Goal: Transaction & Acquisition: Purchase product/service

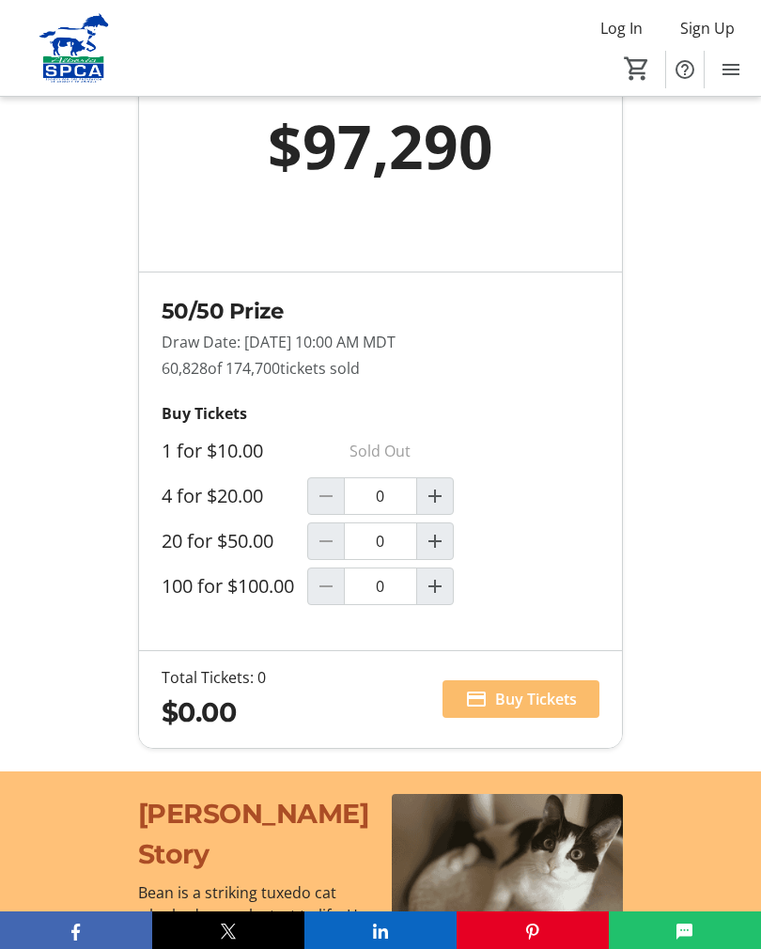
scroll to position [1601, 0]
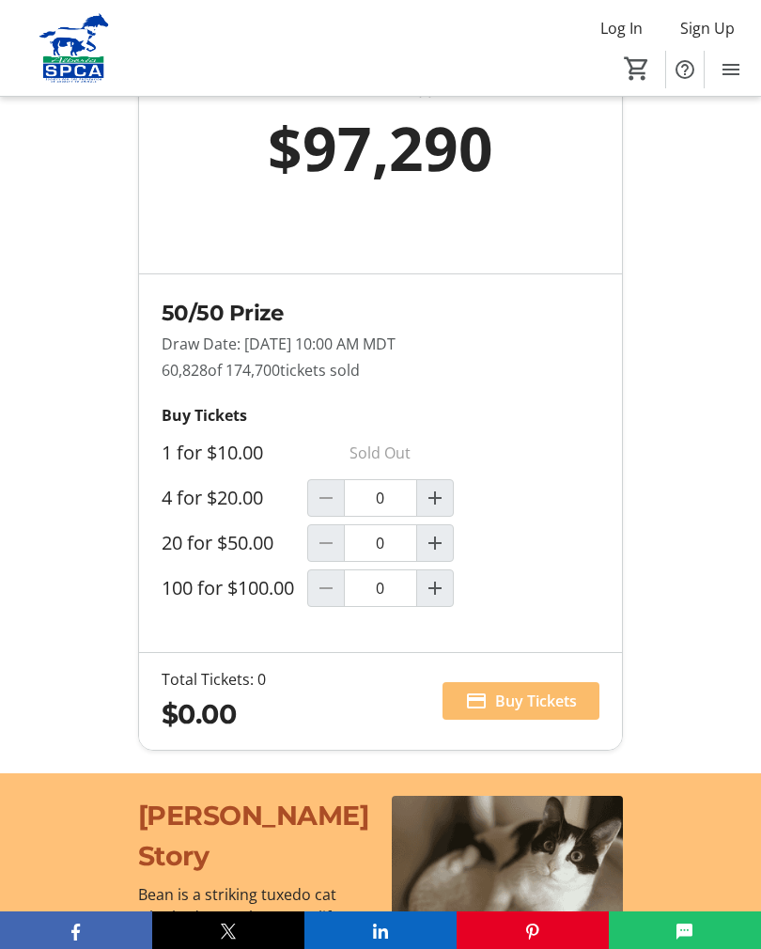
click at [426, 599] on mat-icon "Increment by one" at bounding box center [435, 588] width 23 height 23
type input "1"
click at [528, 711] on span "Buy Tickets" at bounding box center [536, 700] width 82 height 23
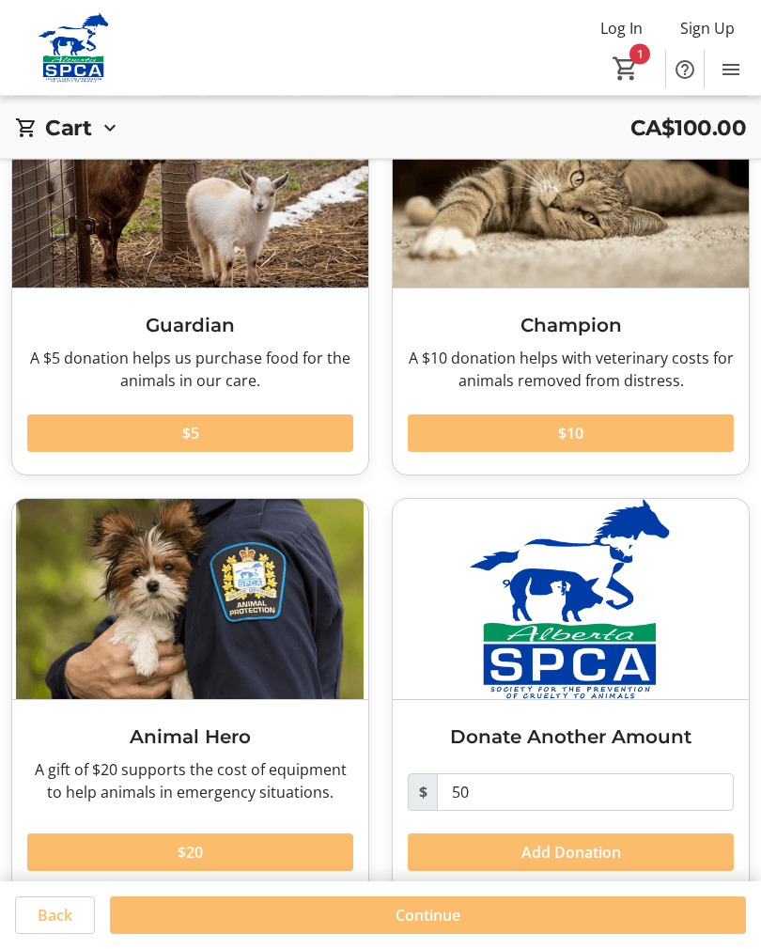
scroll to position [148, 0]
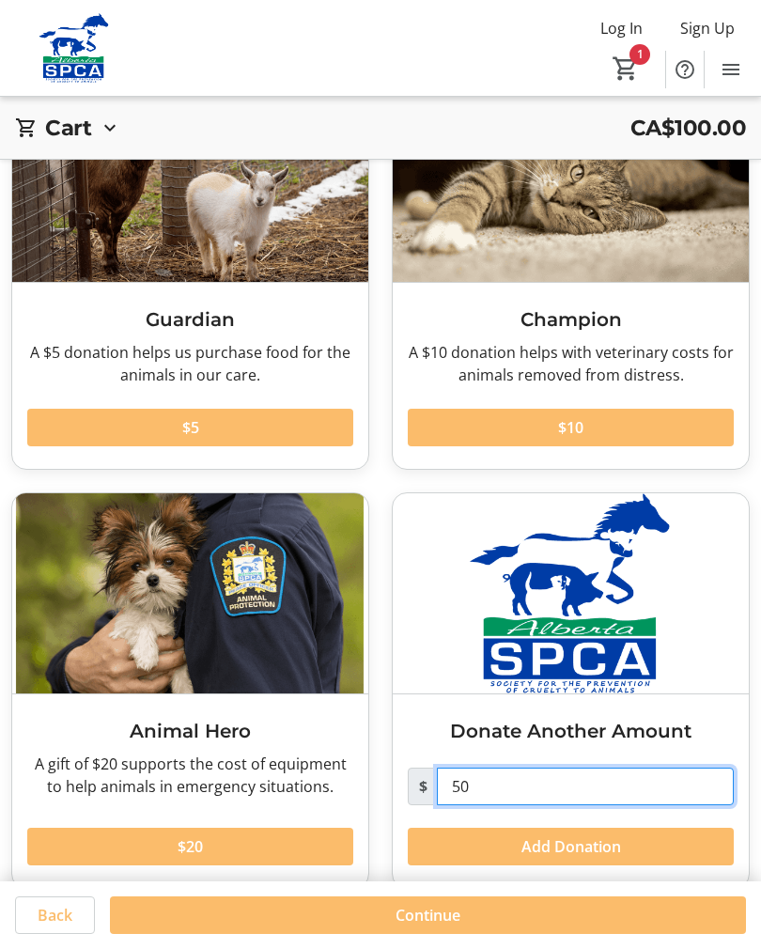
click at [601, 782] on input "50" at bounding box center [585, 786] width 297 height 38
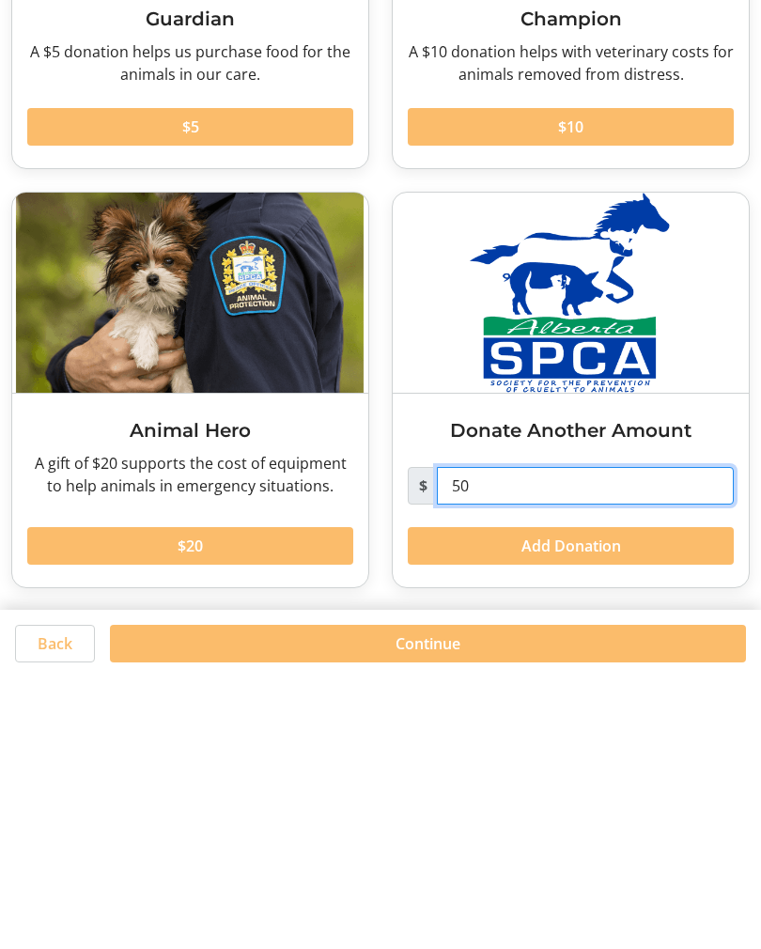
type input "5"
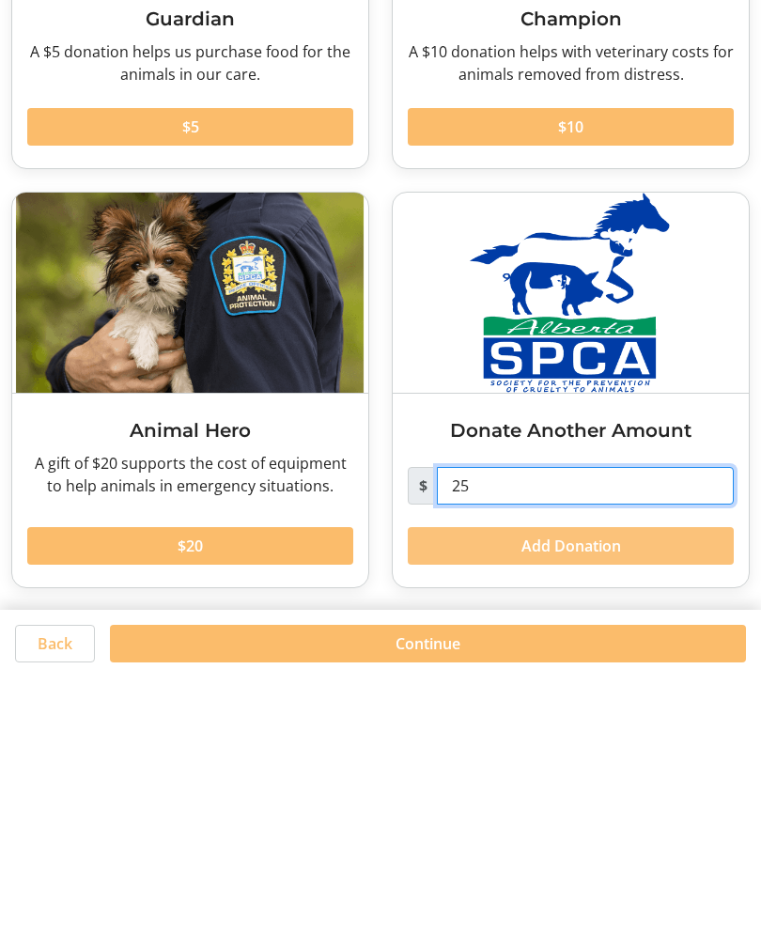
type input "25"
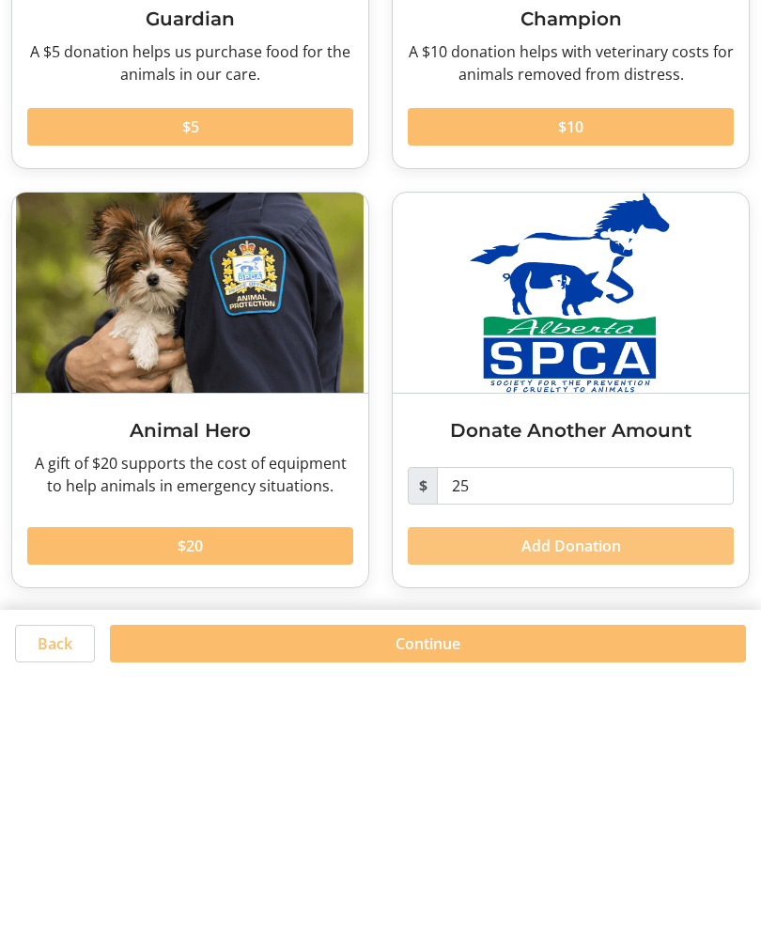
click at [599, 806] on span "Add Donation" at bounding box center [571, 817] width 100 height 23
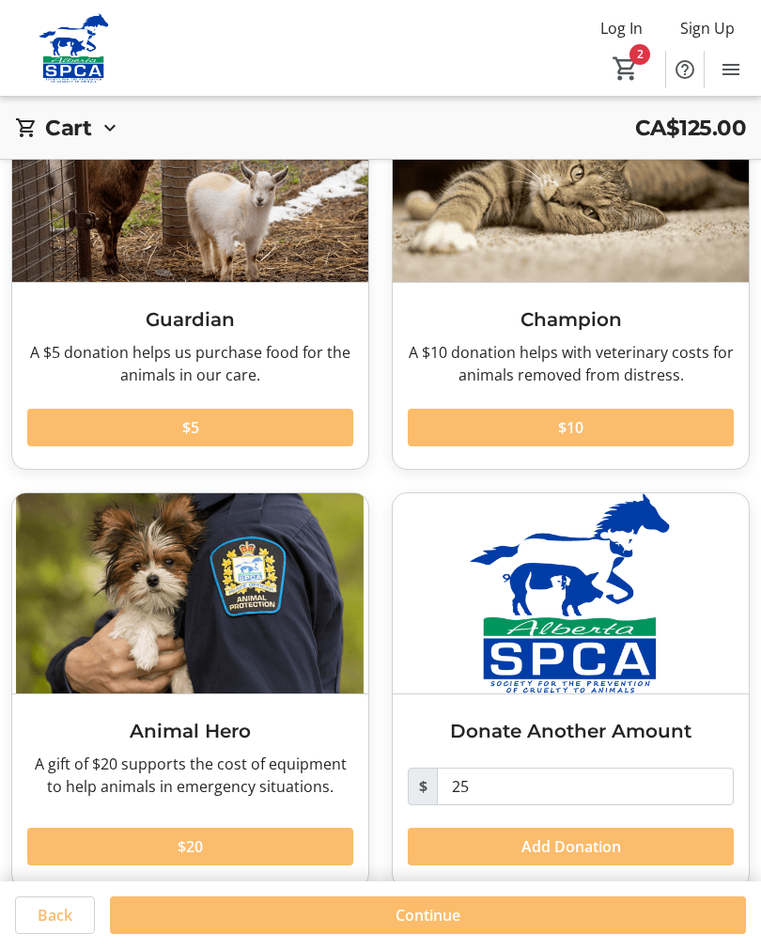
click at [426, 926] on span "Continue" at bounding box center [427, 915] width 65 height 23
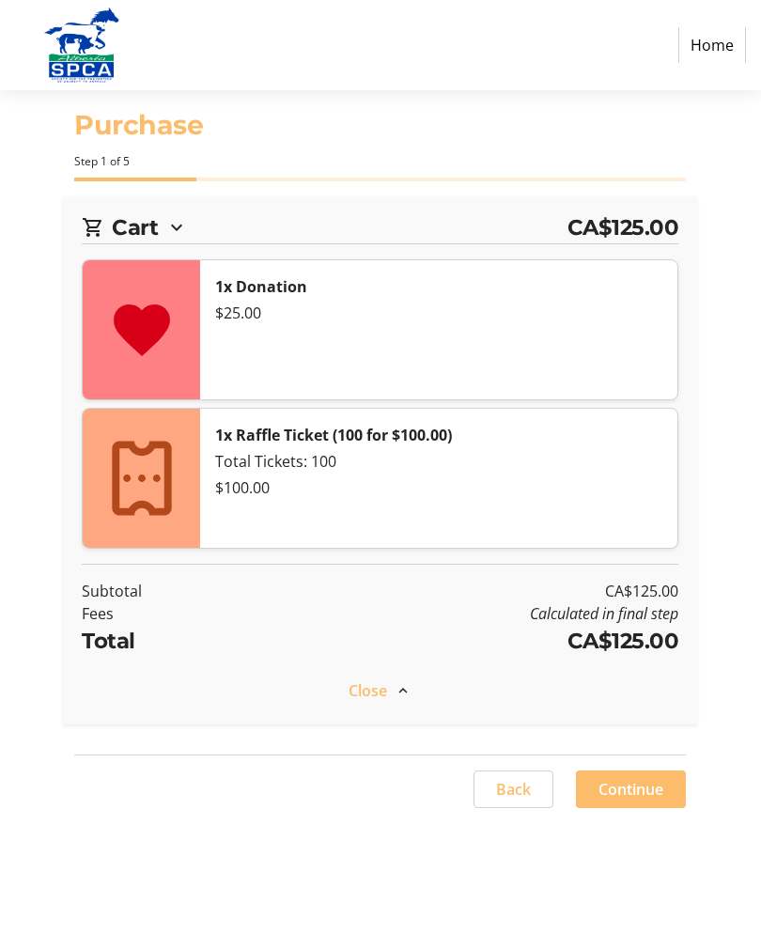
select select "CA"
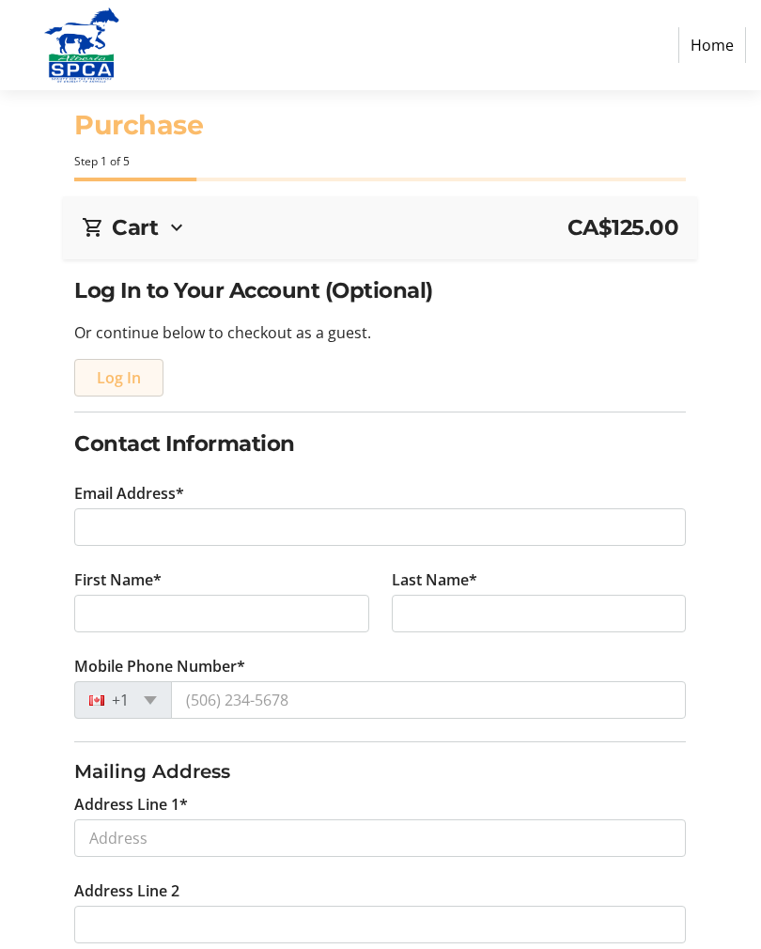
click at [115, 370] on span "Log In" at bounding box center [119, 377] width 44 height 23
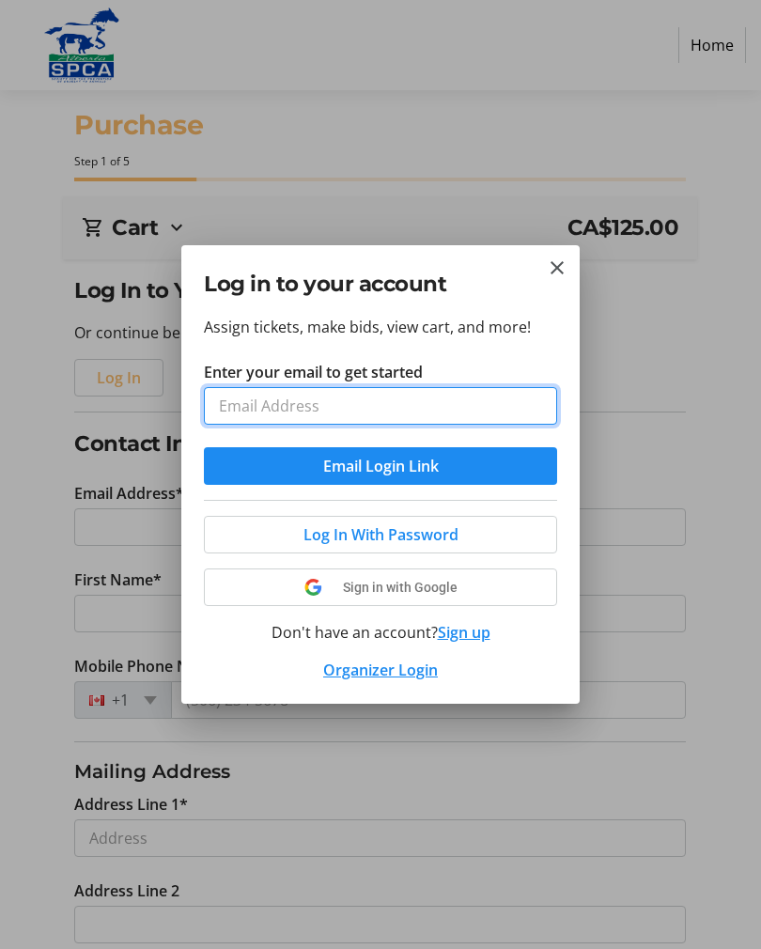
click at [379, 393] on input "Enter your email to get started" at bounding box center [380, 406] width 353 height 38
type input "[EMAIL_ADDRESS][DOMAIN_NAME]"
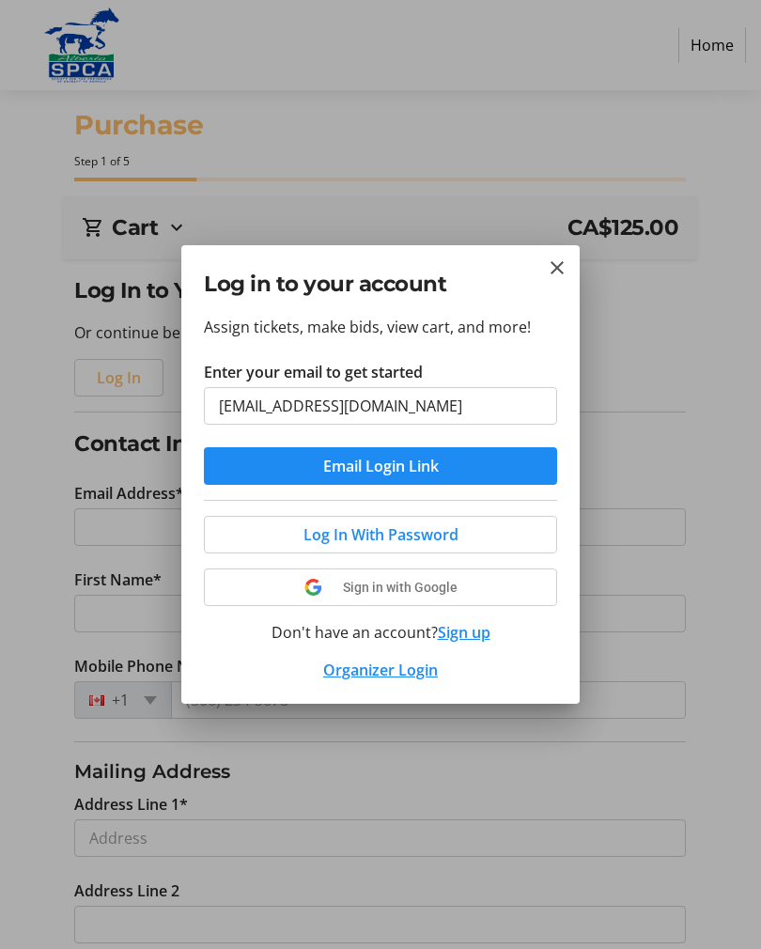
click at [421, 528] on span "Log In With Password" at bounding box center [380, 534] width 155 height 23
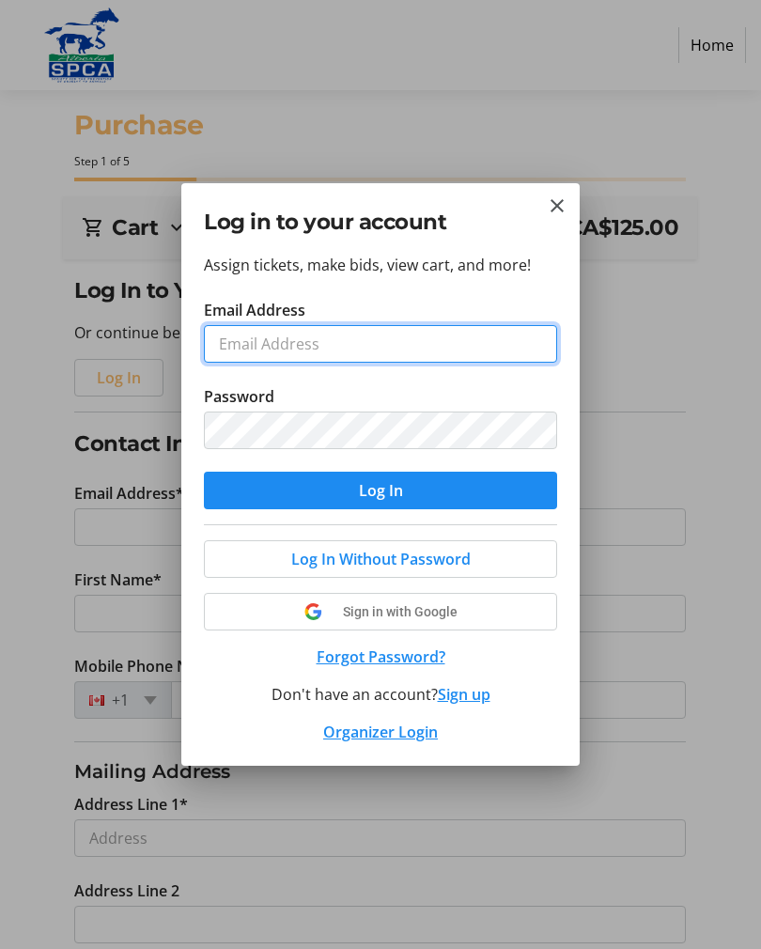
click at [391, 340] on input "Email Address" at bounding box center [380, 344] width 353 height 38
type input "[EMAIL_ADDRESS][DOMAIN_NAME]"
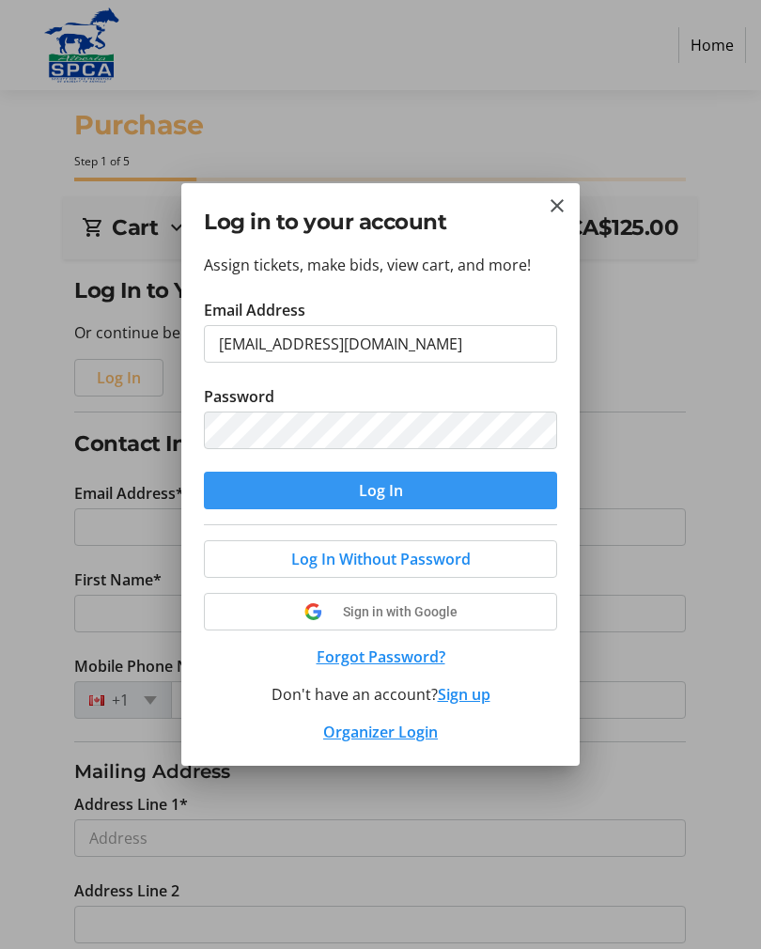
click at [400, 488] on span "Log In" at bounding box center [381, 490] width 44 height 23
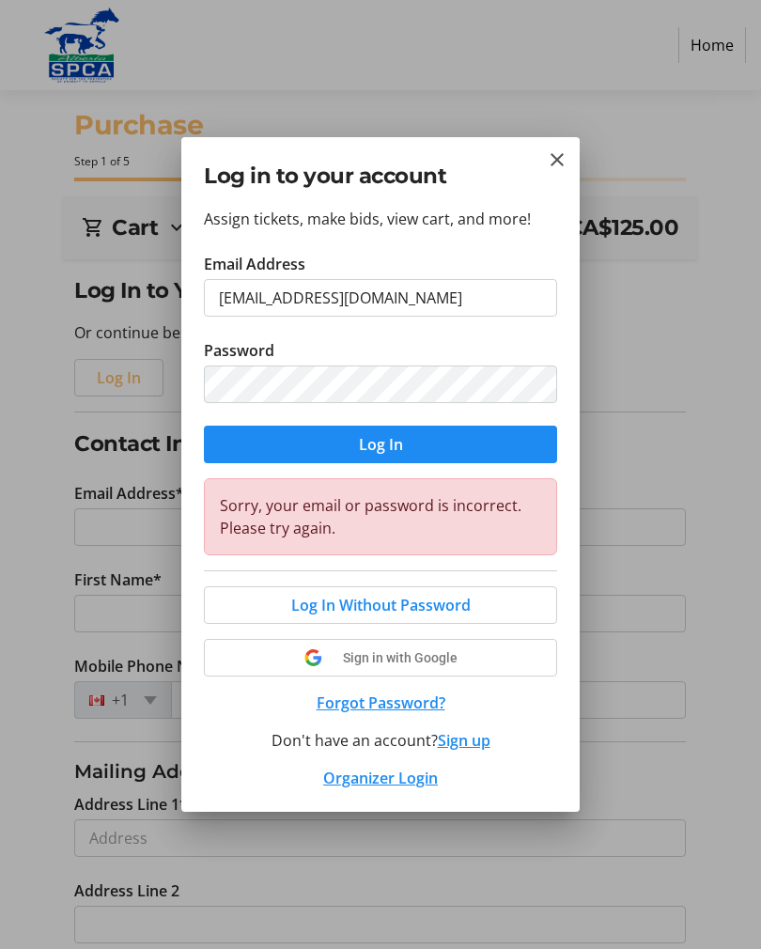
click at [413, 439] on span "submit" at bounding box center [380, 444] width 353 height 45
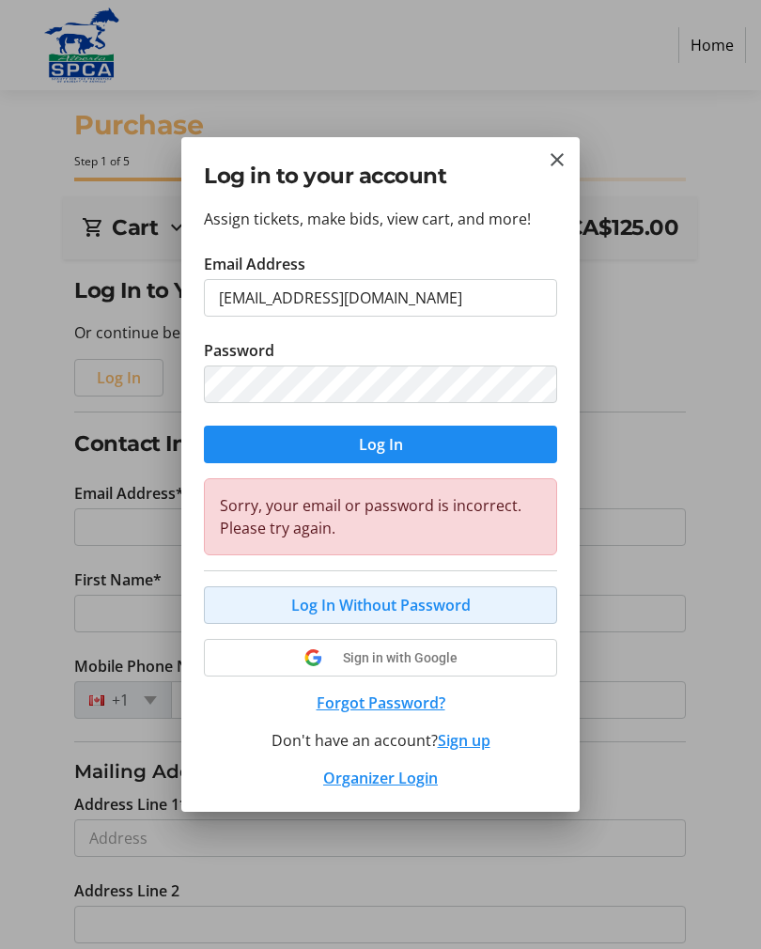
click at [428, 599] on span "Log In Without Password" at bounding box center [380, 605] width 179 height 23
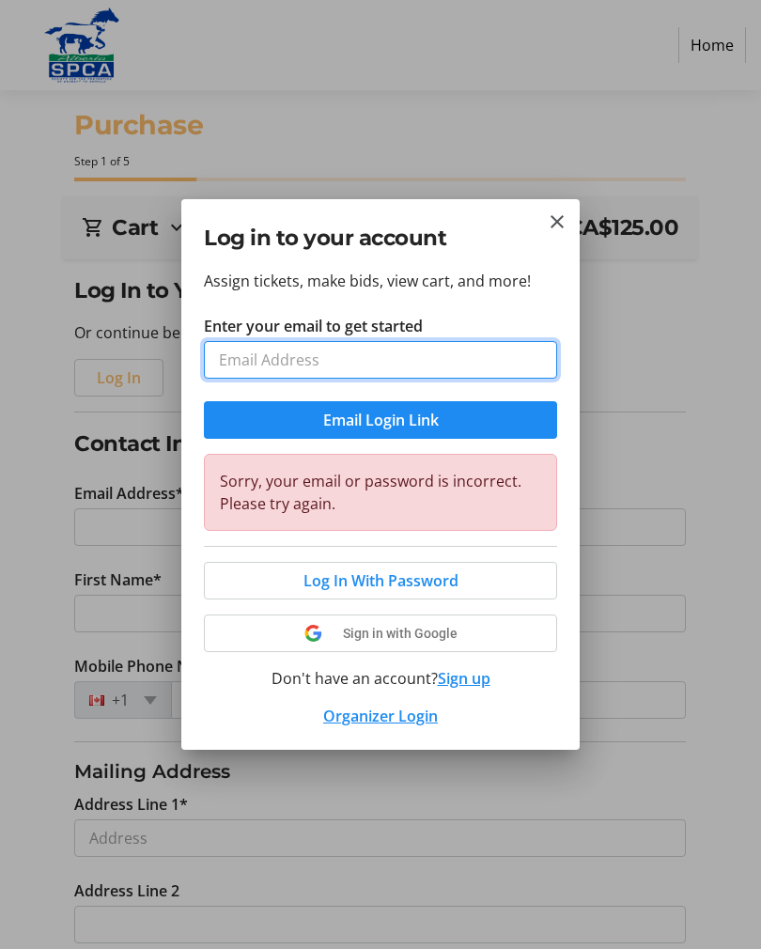
click at [392, 354] on input "Enter your email to get started" at bounding box center [380, 360] width 353 height 38
type input "[EMAIL_ADDRESS][DOMAIN_NAME]"
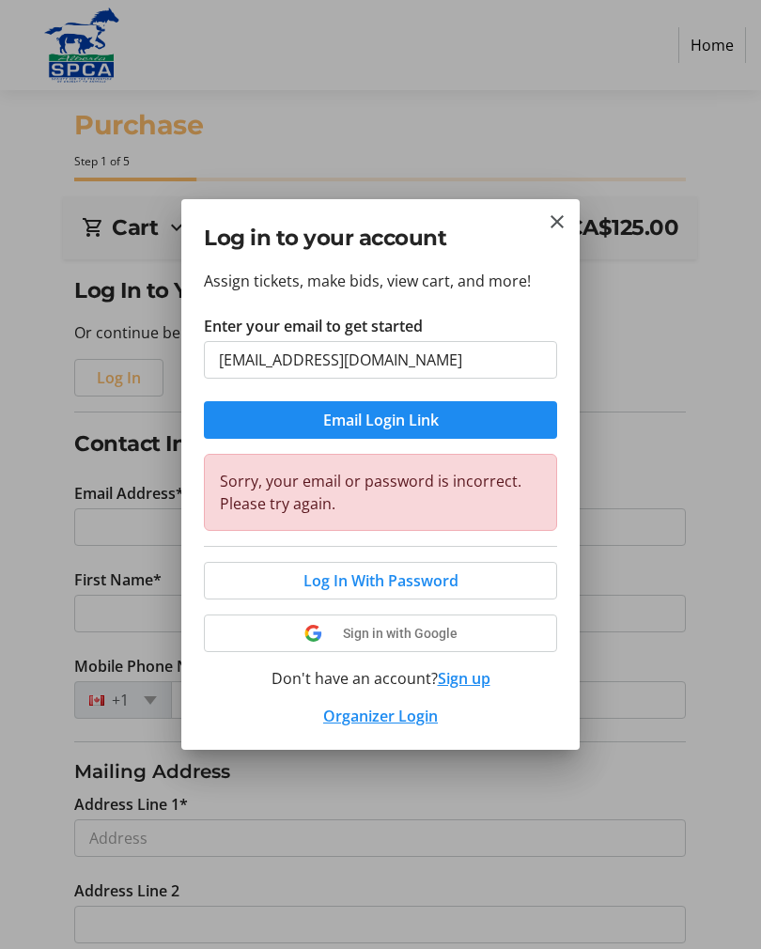
click at [420, 413] on span "Email Login Link" at bounding box center [381, 420] width 116 height 23
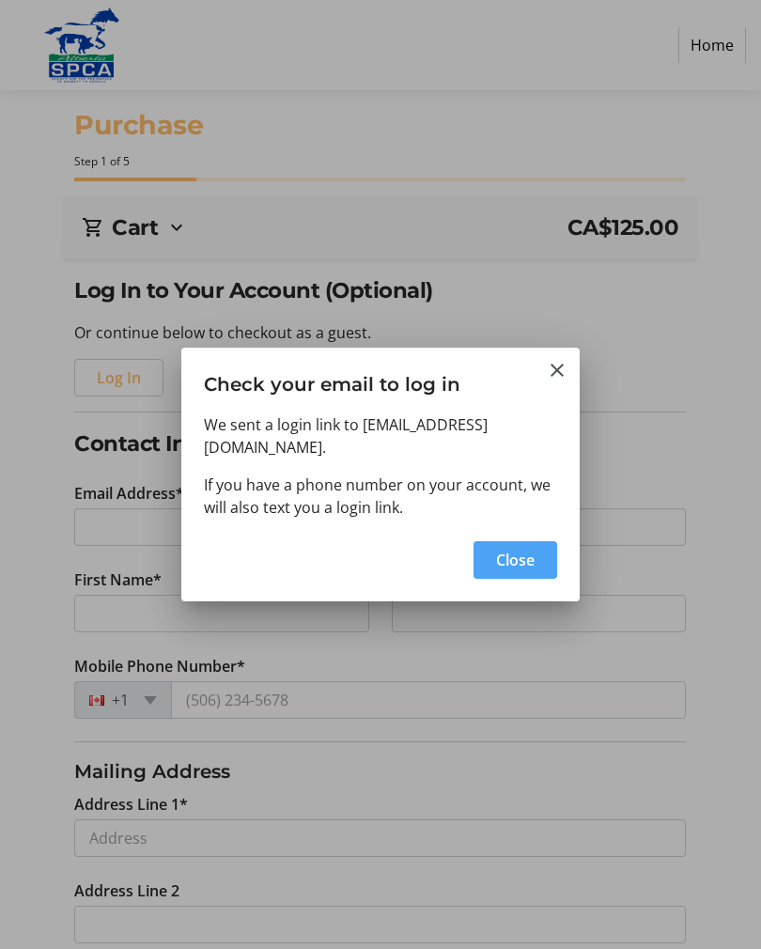
click at [511, 570] on span "Close" at bounding box center [515, 560] width 39 height 23
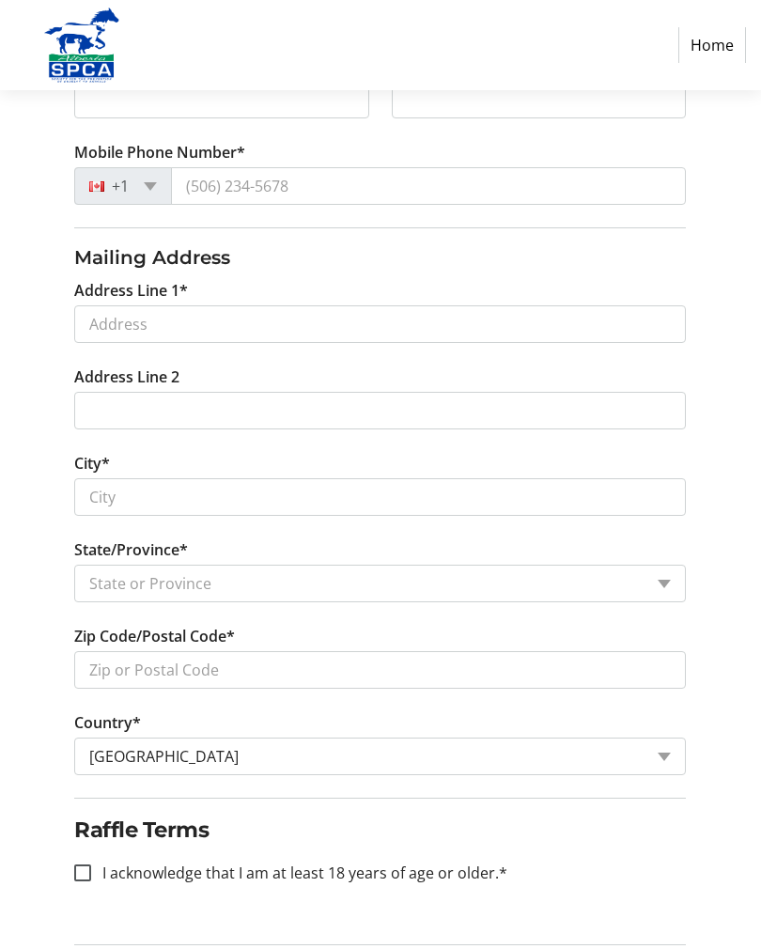
scroll to position [547, 0]
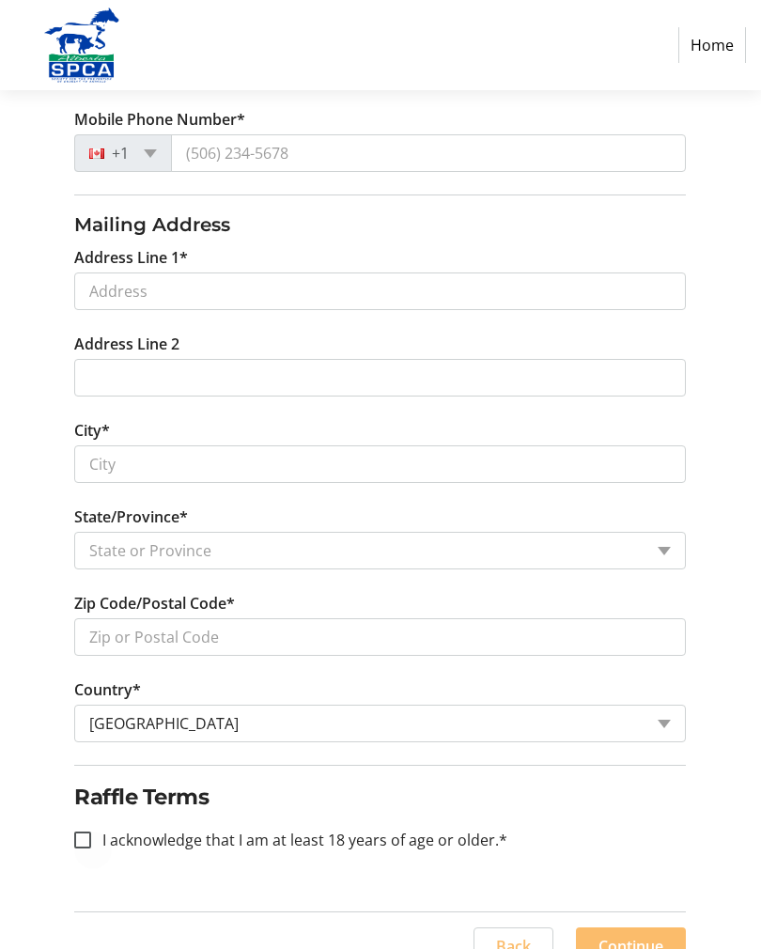
click at [85, 847] on div at bounding box center [82, 839] width 45 height 45
checkbox input "true"
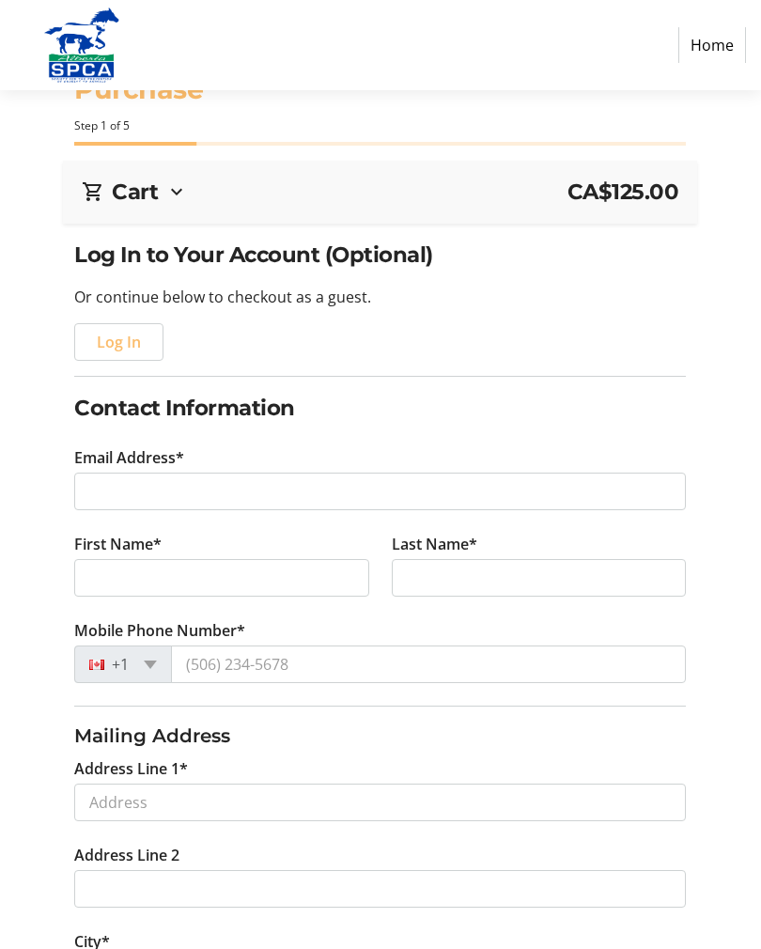
scroll to position [0, 0]
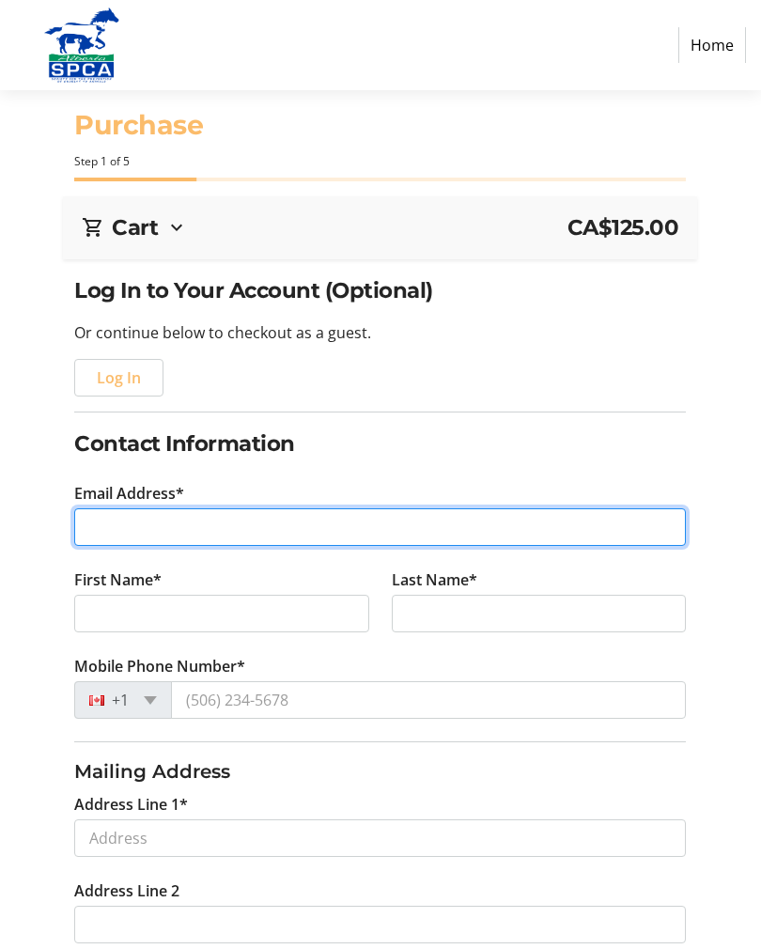
click at [221, 515] on input "Email Address*" at bounding box center [379, 527] width 611 height 38
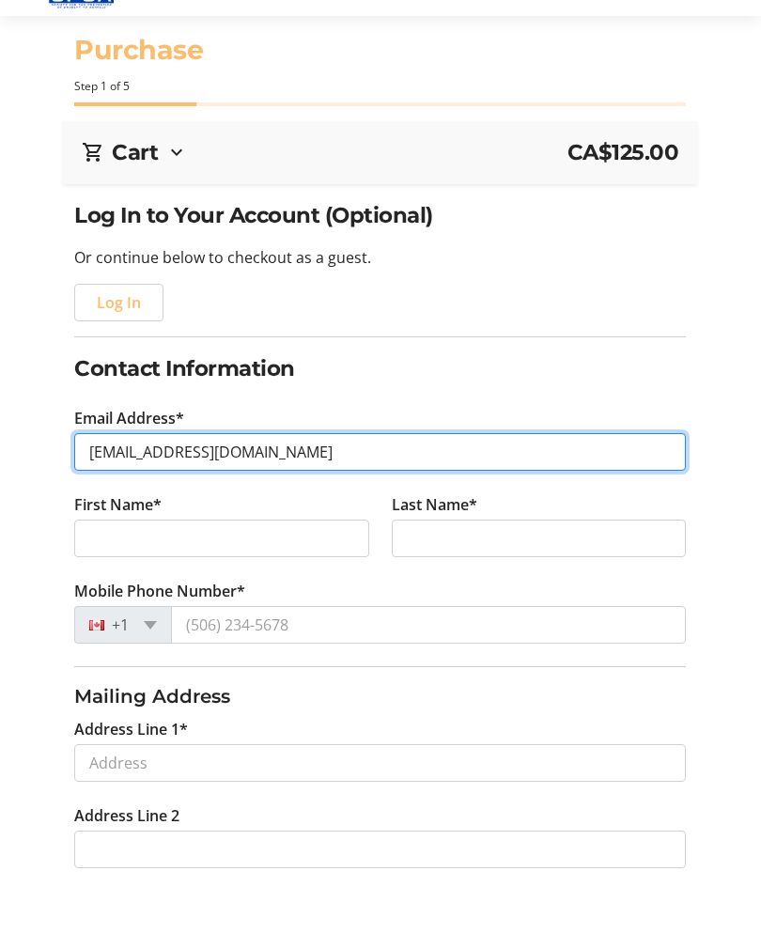
type input "[EMAIL_ADDRESS][DOMAIN_NAME]"
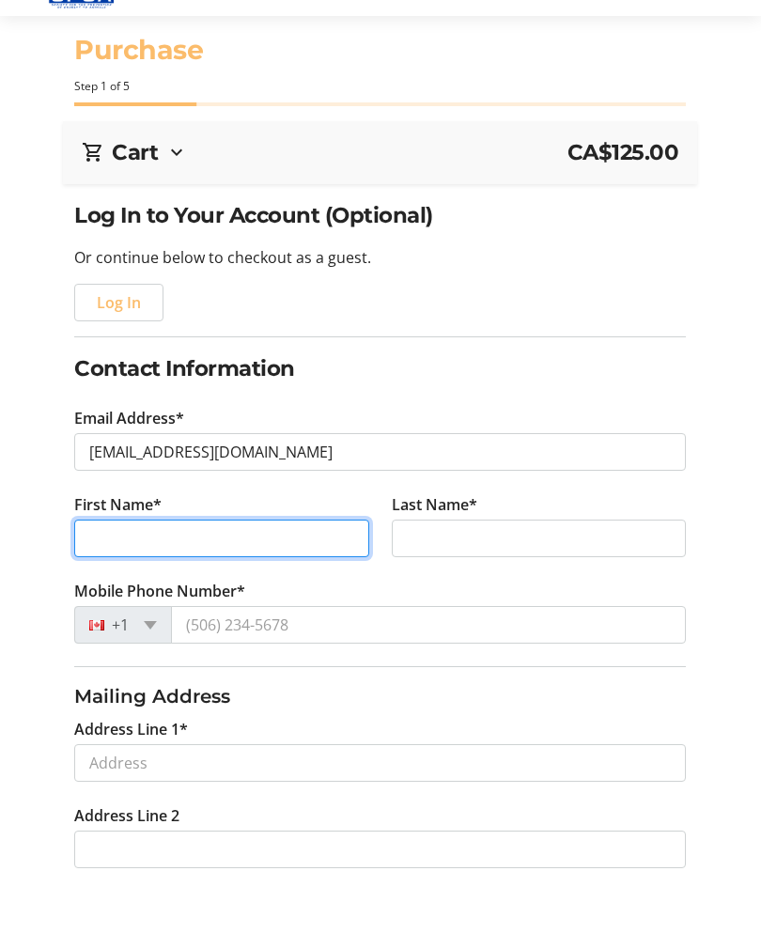
click at [198, 595] on input "First Name*" at bounding box center [221, 614] width 295 height 38
type input "[PERSON_NAME]"
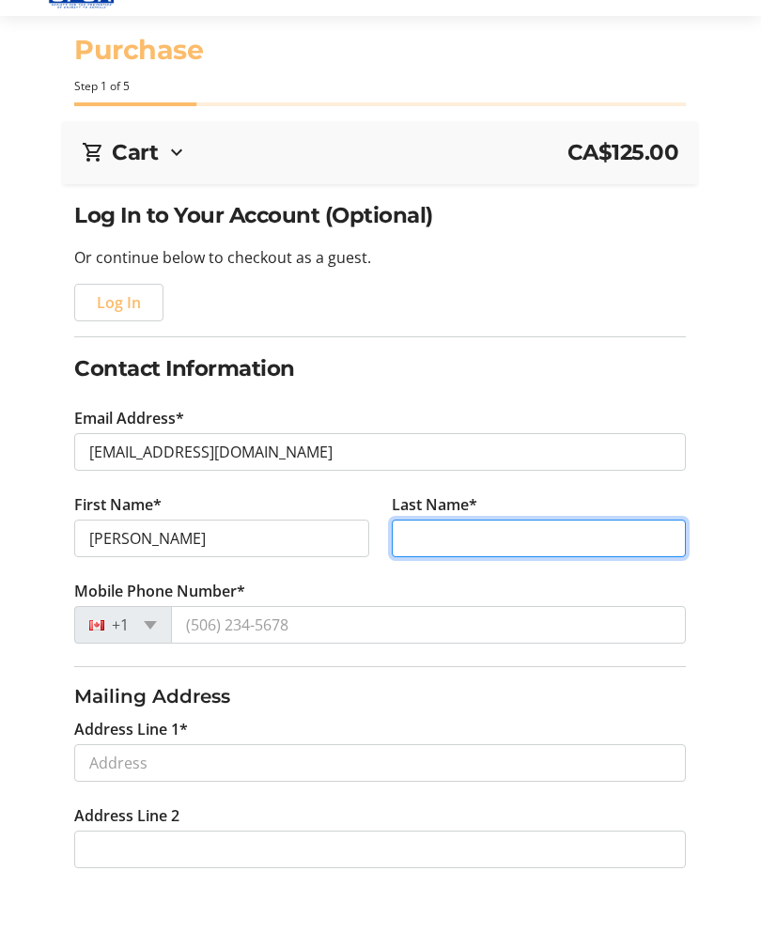
type input "[PERSON_NAME]"
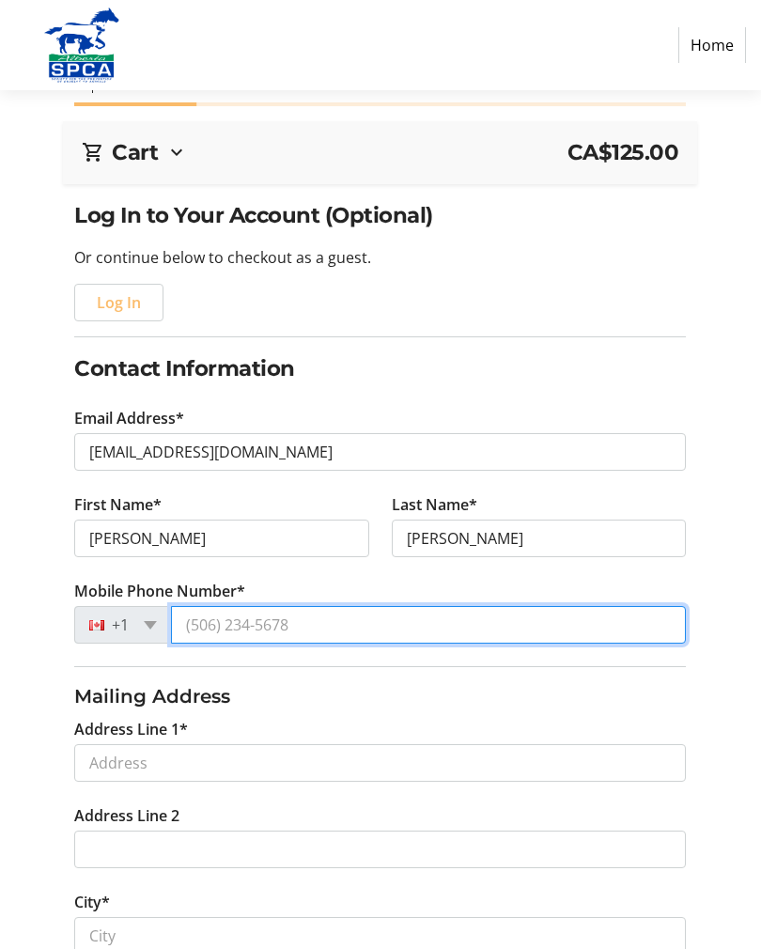
click at [313, 622] on input "Mobile Phone Number*" at bounding box center [428, 625] width 515 height 38
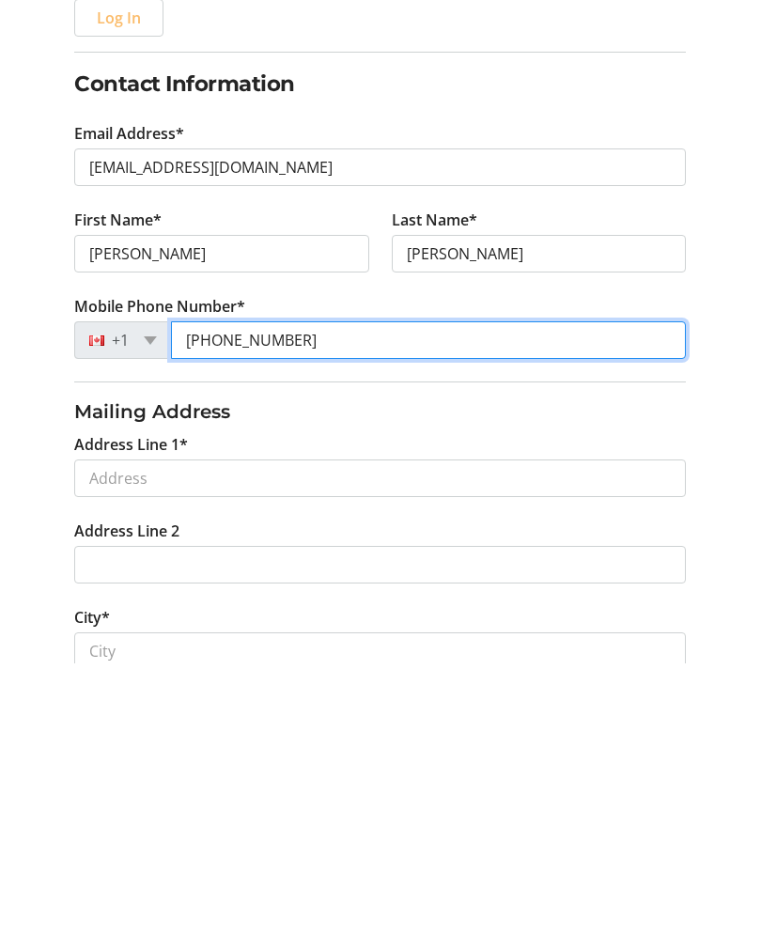
type input "[PHONE_NUMBER]"
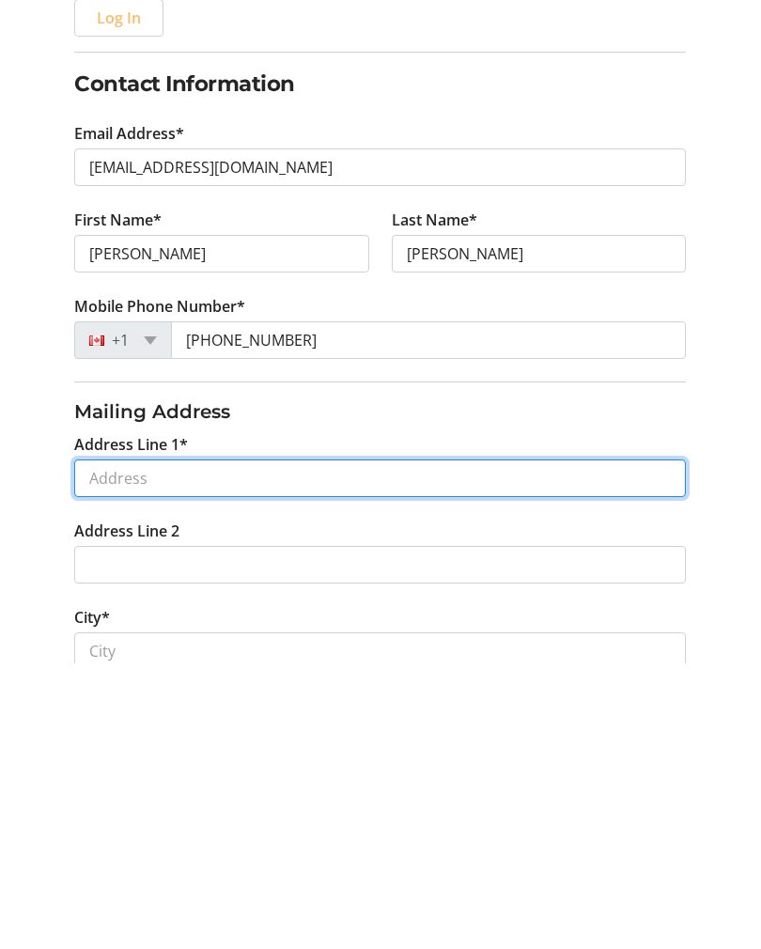
click at [306, 745] on input "Address Line 1*" at bounding box center [379, 764] width 611 height 38
type input "5910 64st"
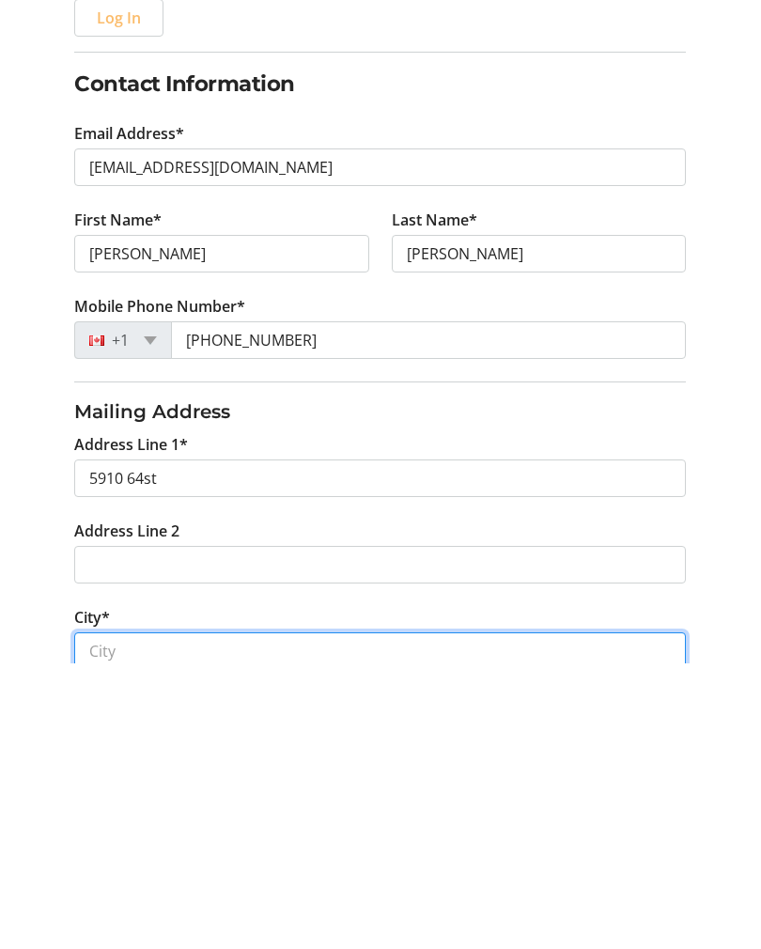
type input "Beaumont"
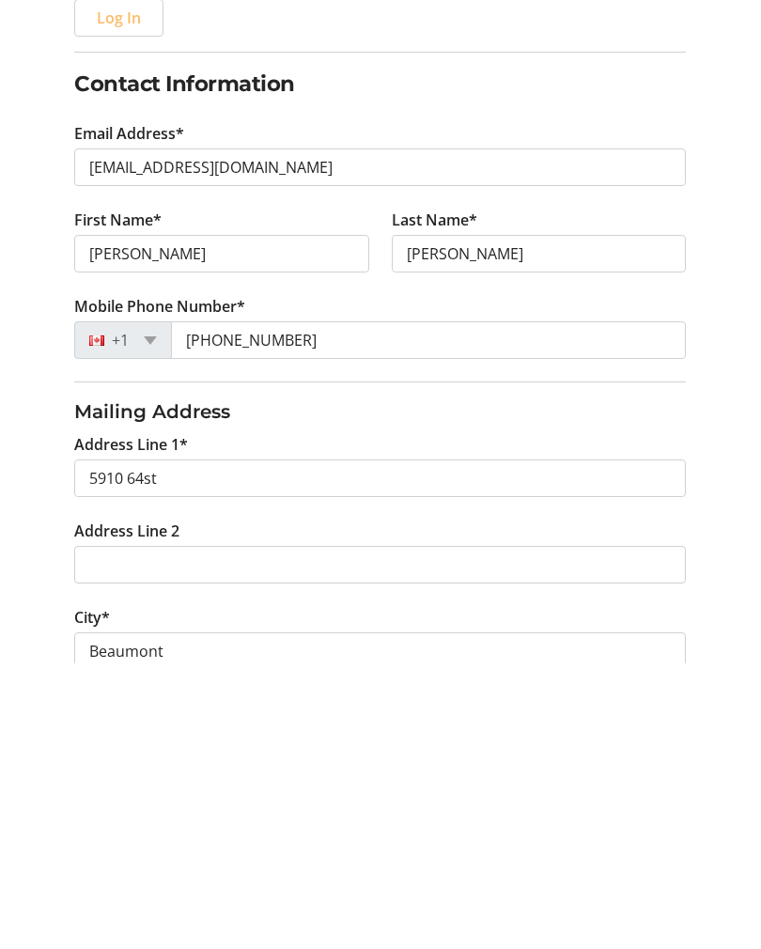
select select "AB"
type input "T4X1Z2"
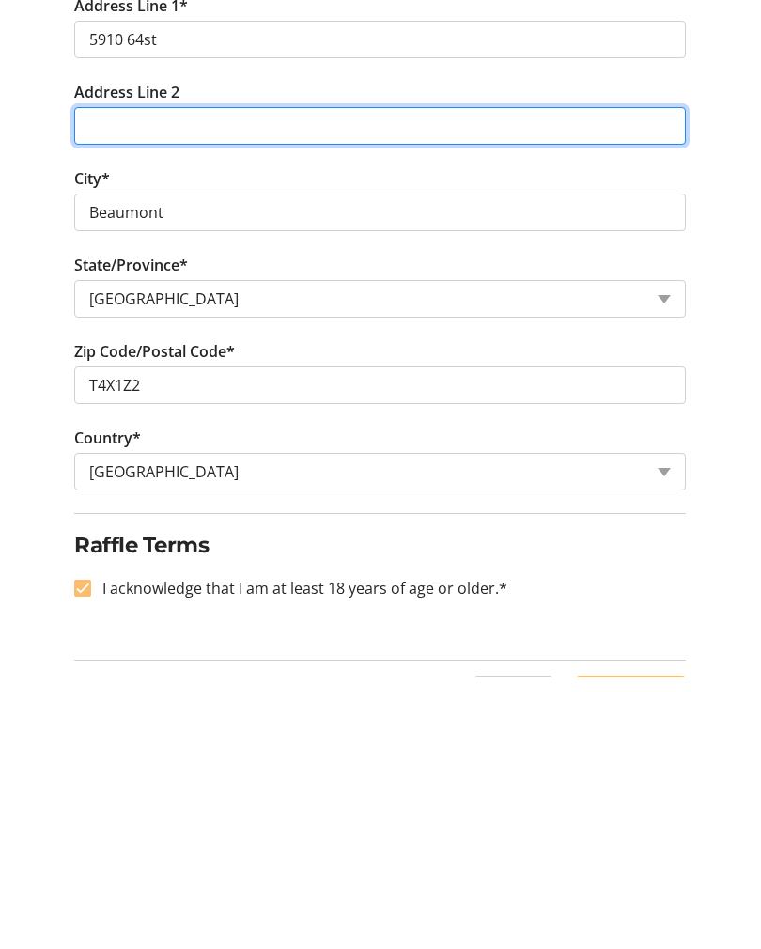
scroll to position [576, 0]
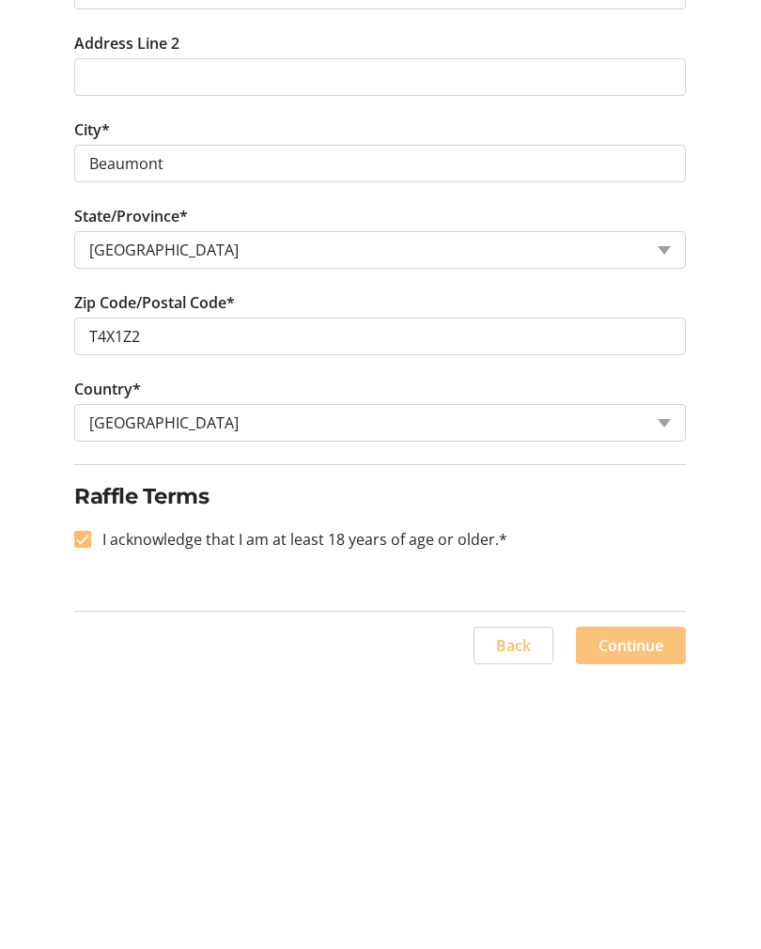
click at [633, 905] on span "Continue" at bounding box center [630, 916] width 65 height 23
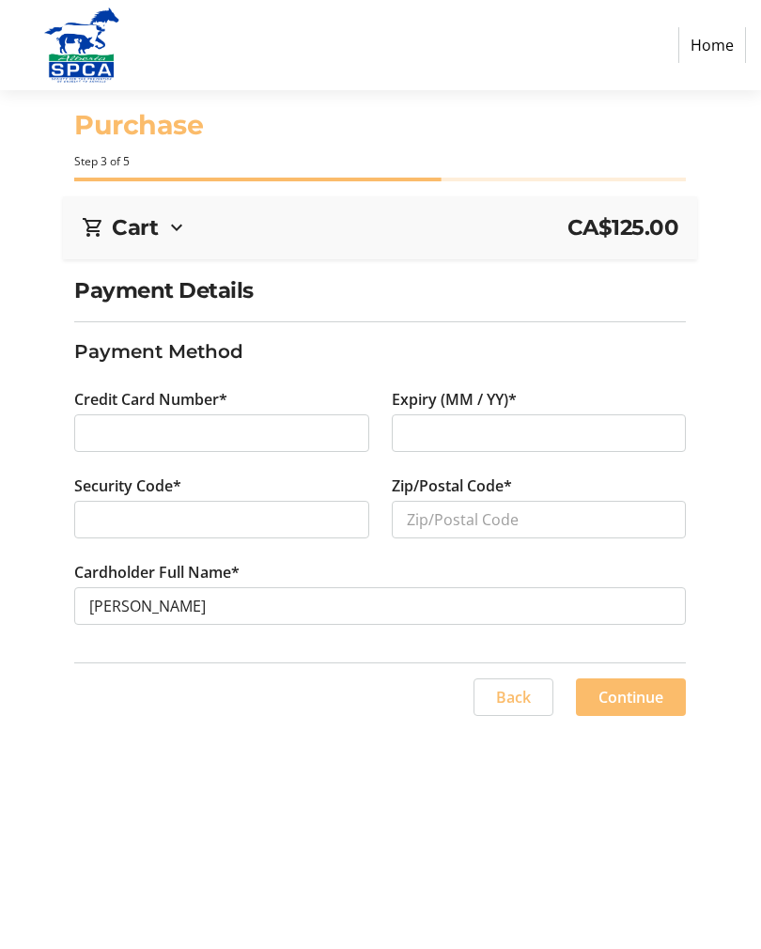
click at [178, 444] on div at bounding box center [221, 433] width 295 height 38
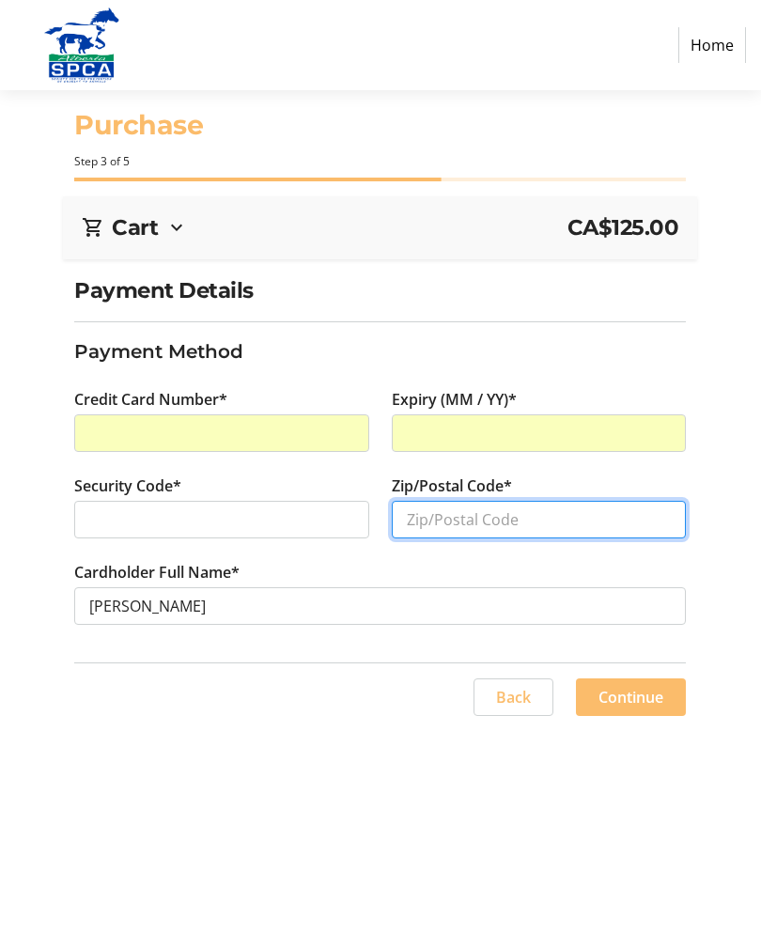
click at [532, 520] on input "Zip/Postal Code*" at bounding box center [539, 520] width 295 height 38
type input "T4X1Z2"
click at [629, 704] on span "Continue" at bounding box center [630, 697] width 65 height 23
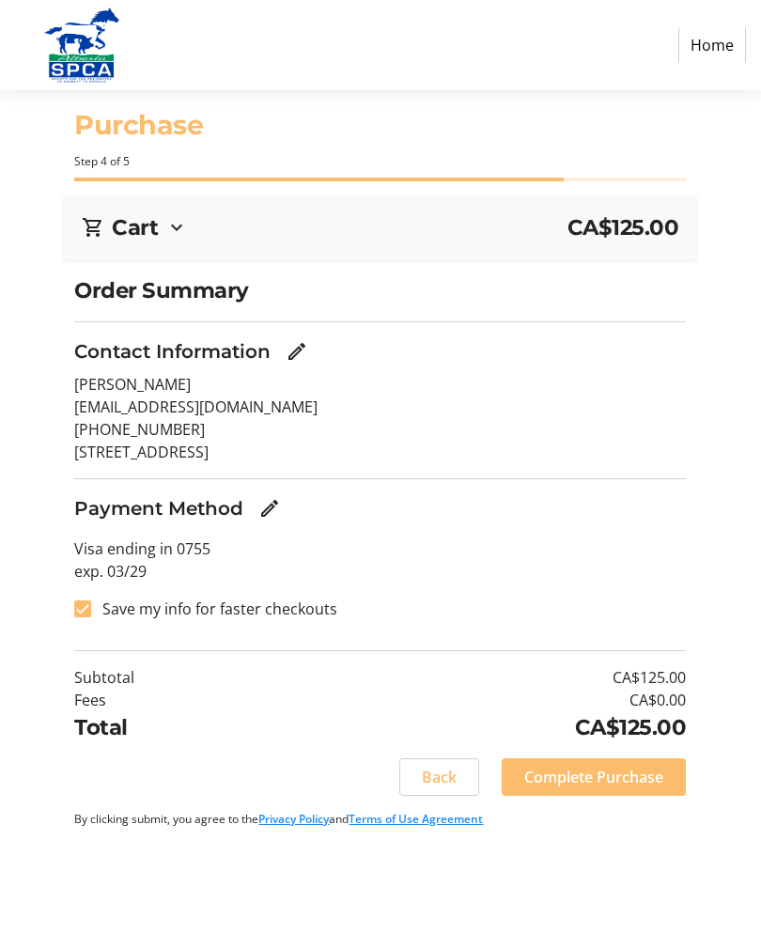
scroll to position [29, 0]
click at [103, 586] on div at bounding box center [82, 608] width 45 height 45
click at [107, 597] on label "Save my info for faster checkouts" at bounding box center [214, 608] width 246 height 23
click at [91, 600] on input "Save my info for faster checkouts" at bounding box center [82, 608] width 17 height 17
click at [91, 590] on div at bounding box center [82, 608] width 45 height 45
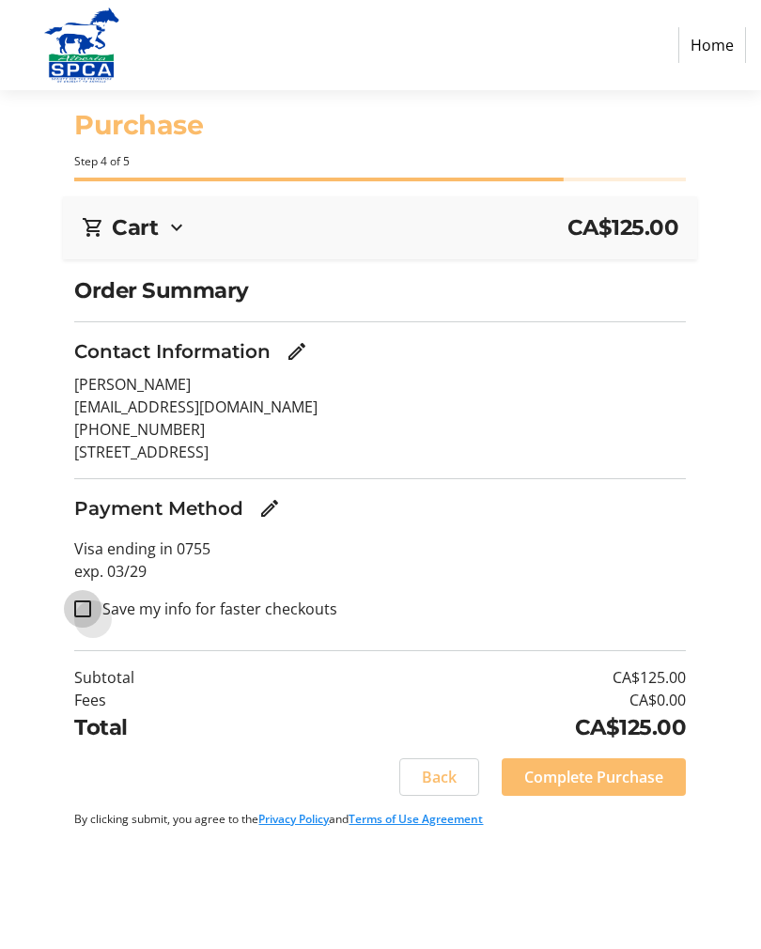
checkbox input "false"
click at [607, 765] on span "Complete Purchase" at bounding box center [593, 776] width 139 height 23
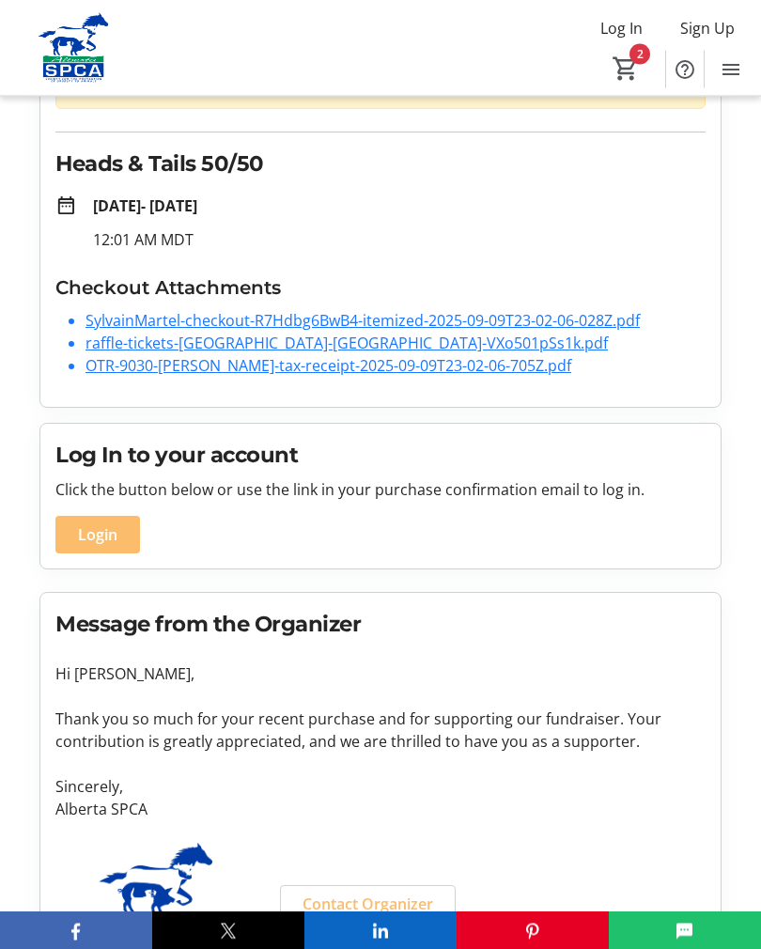
scroll to position [224, 0]
